Goal: Task Accomplishment & Management: Manage account settings

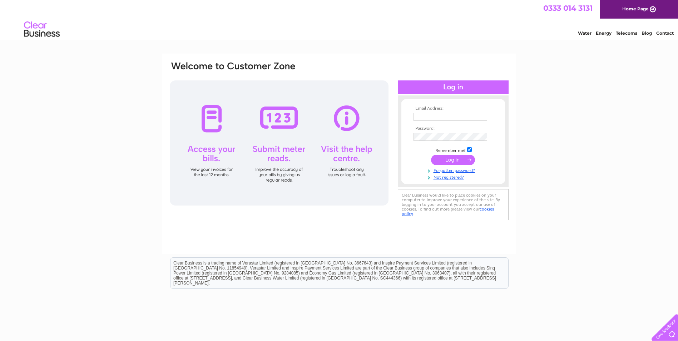
type input "adeletroalen@yahoo.co.uk"
click at [446, 159] on input "submit" at bounding box center [453, 160] width 44 height 10
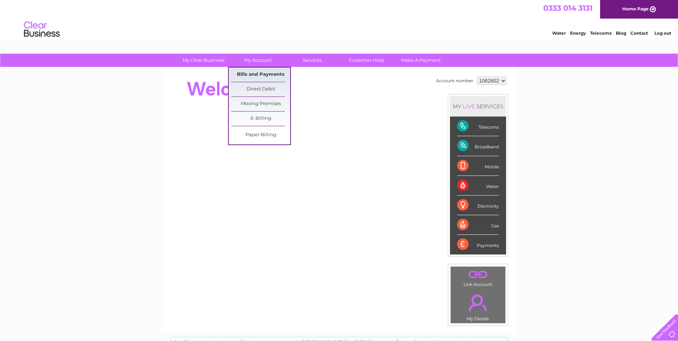
click at [263, 75] on link "Bills and Payments" at bounding box center [260, 75] width 59 height 14
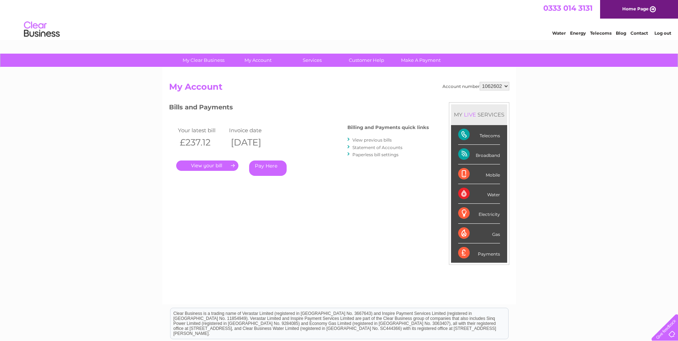
click at [214, 164] on link "." at bounding box center [207, 165] width 62 height 10
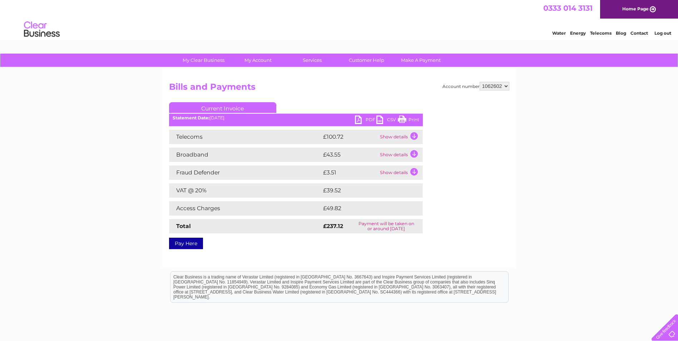
click at [360, 119] on link "PDF" at bounding box center [365, 120] width 21 height 10
